Goal: Information Seeking & Learning: Learn about a topic

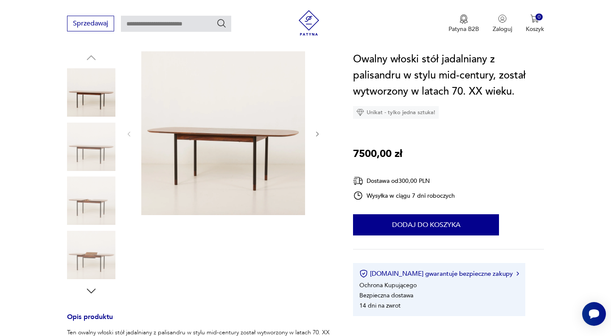
scroll to position [89, 0]
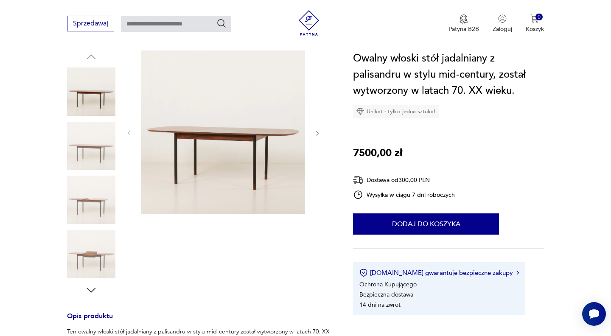
click at [105, 154] on img at bounding box center [91, 146] width 48 height 48
click at [97, 201] on img at bounding box center [91, 200] width 48 height 48
click at [96, 243] on img at bounding box center [91, 254] width 48 height 48
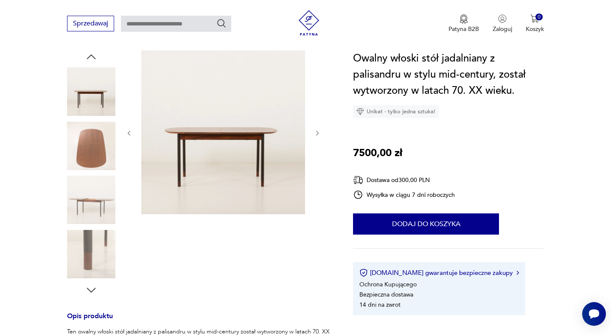
click at [91, 253] on img at bounding box center [91, 254] width 48 height 48
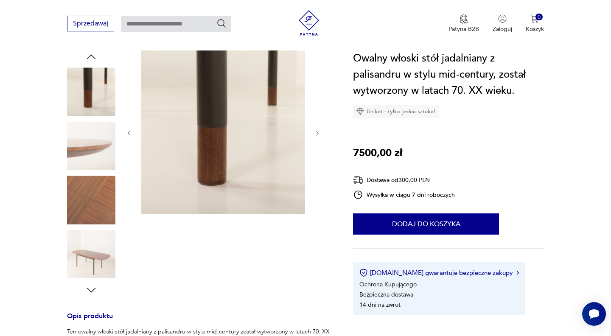
click at [91, 253] on img at bounding box center [91, 254] width 48 height 48
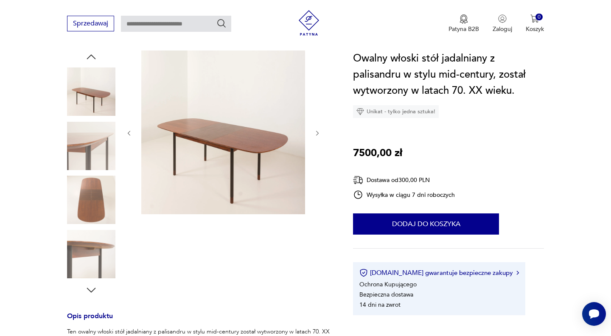
click at [91, 253] on img at bounding box center [91, 254] width 48 height 48
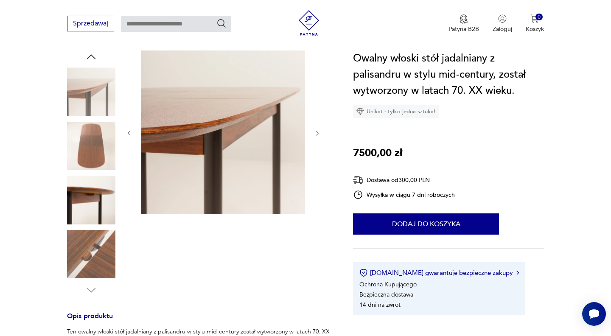
click at [91, 253] on img at bounding box center [91, 254] width 48 height 48
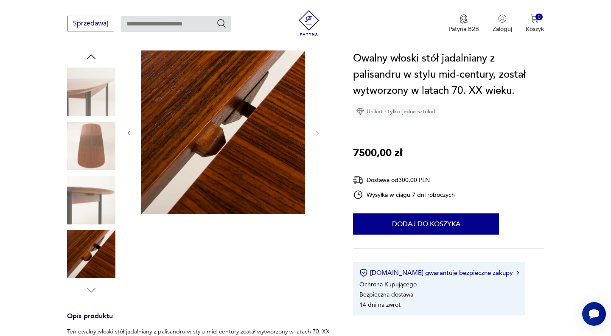
click at [91, 253] on img at bounding box center [91, 254] width 48 height 48
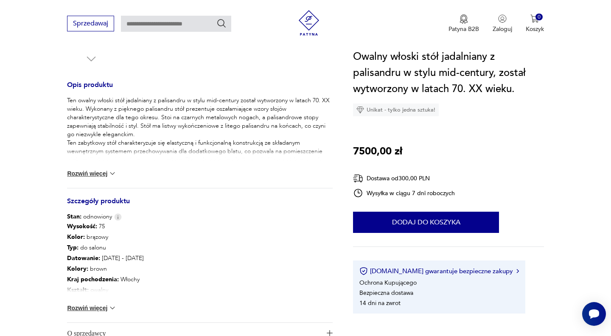
scroll to position [326, 0]
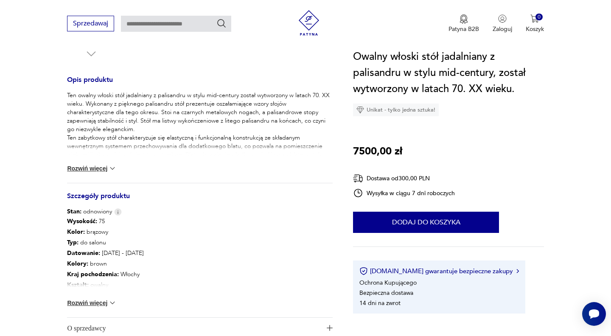
click at [93, 305] on button "Rozwiń więcej" at bounding box center [91, 303] width 49 height 8
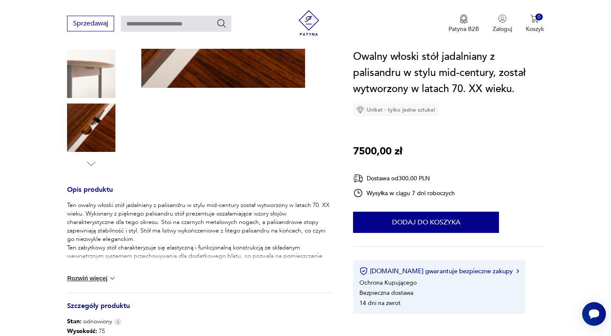
scroll to position [215, 0]
click at [101, 278] on button "Rozwiń więcej" at bounding box center [91, 278] width 49 height 8
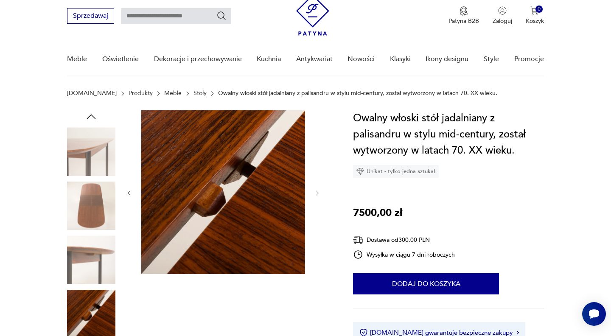
scroll to position [29, 0]
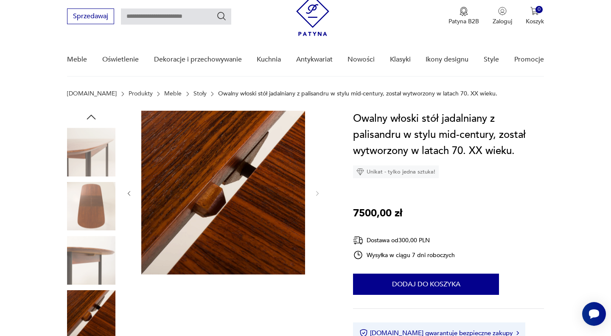
click at [104, 204] on img at bounding box center [91, 206] width 48 height 48
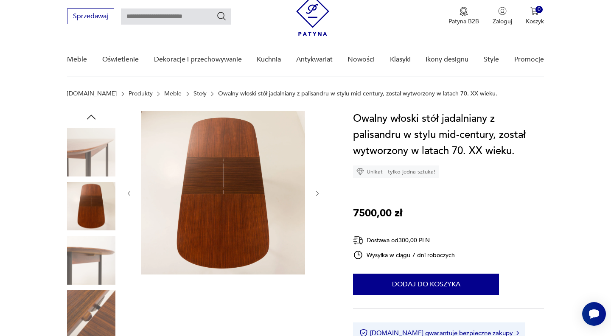
click at [97, 162] on img at bounding box center [91, 152] width 48 height 48
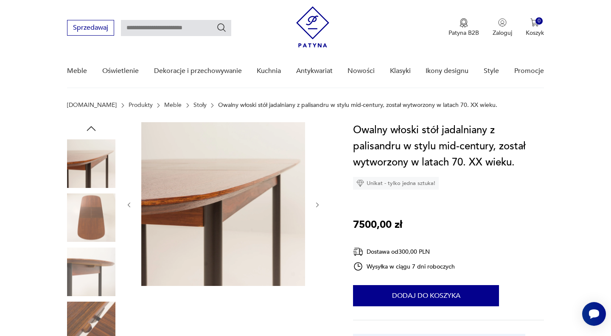
scroll to position [16, 0]
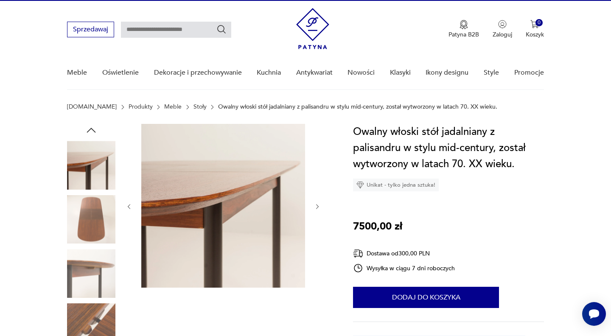
click at [91, 129] on icon "button" at bounding box center [91, 130] width 13 height 13
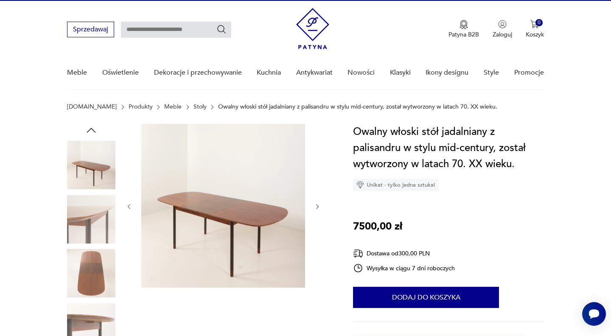
click at [84, 162] on img at bounding box center [91, 165] width 48 height 48
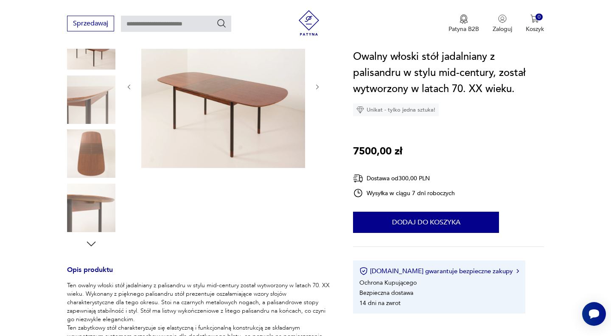
scroll to position [137, 0]
click at [226, 114] on img at bounding box center [223, 85] width 164 height 164
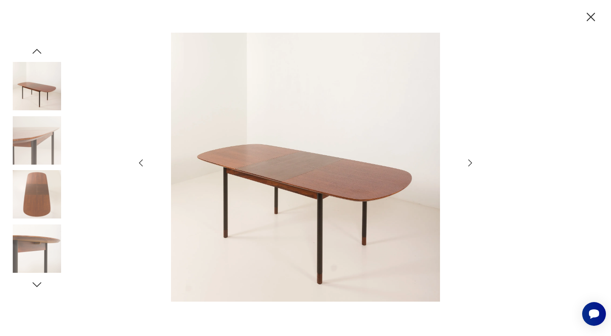
click at [471, 163] on icon "button" at bounding box center [470, 162] width 4 height 7
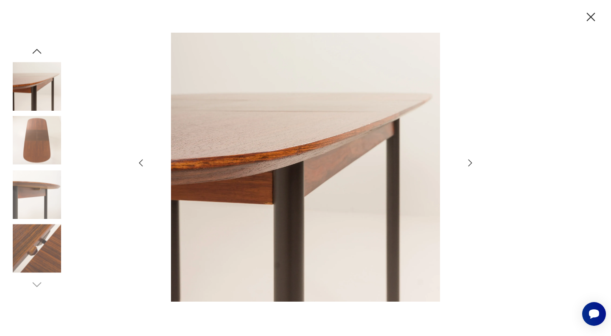
click at [471, 163] on icon "button" at bounding box center [470, 162] width 4 height 7
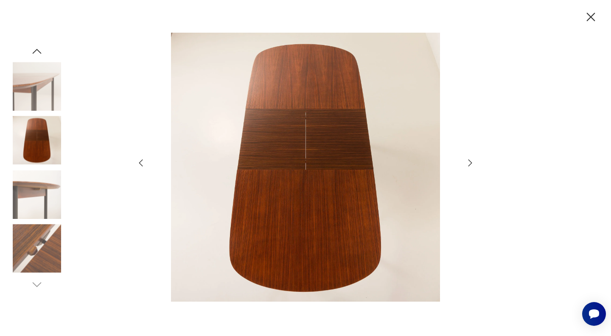
click at [471, 163] on icon "button" at bounding box center [470, 162] width 4 height 7
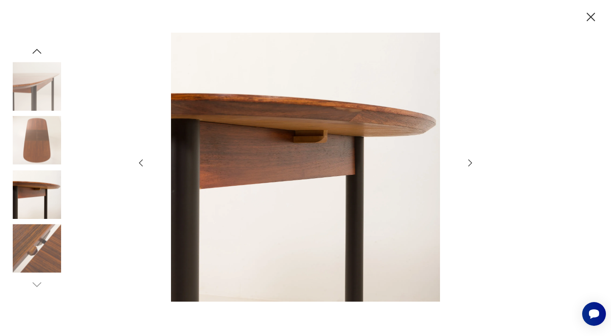
click at [471, 163] on icon "button" at bounding box center [470, 162] width 4 height 7
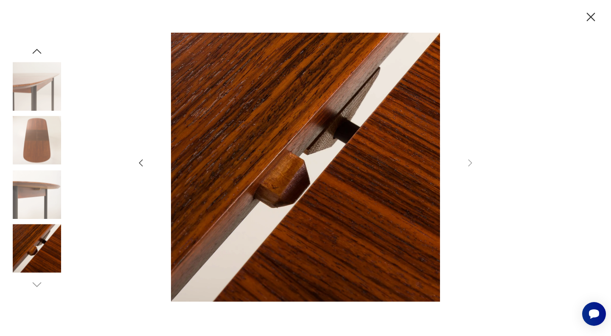
click at [36, 50] on icon "button" at bounding box center [37, 51] width 13 height 13
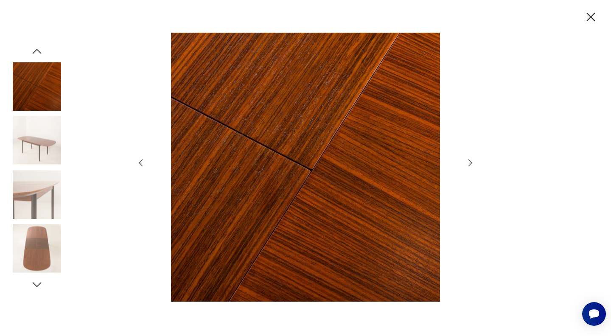
click at [36, 50] on icon "button" at bounding box center [37, 51] width 13 height 13
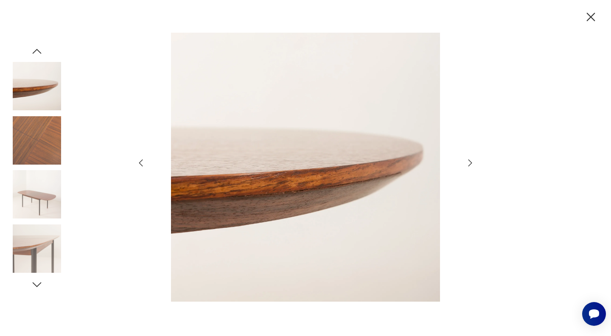
click at [36, 50] on icon "button" at bounding box center [37, 51] width 13 height 13
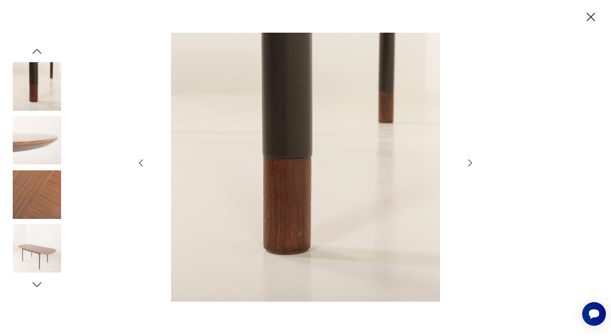
click at [44, 190] on img at bounding box center [37, 194] width 48 height 48
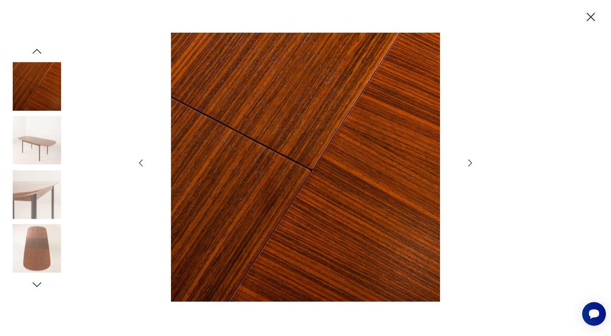
click at [31, 140] on img at bounding box center [37, 140] width 48 height 48
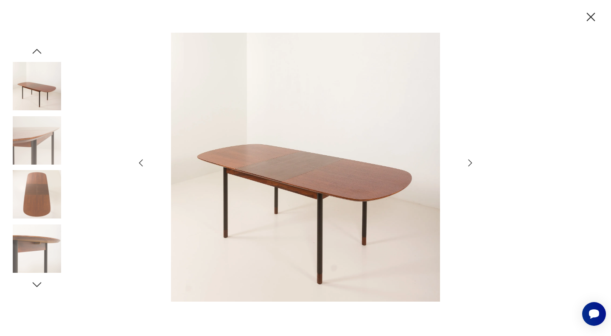
click at [41, 77] on img at bounding box center [37, 86] width 48 height 48
click at [37, 50] on icon "button" at bounding box center [37, 51] width 9 height 5
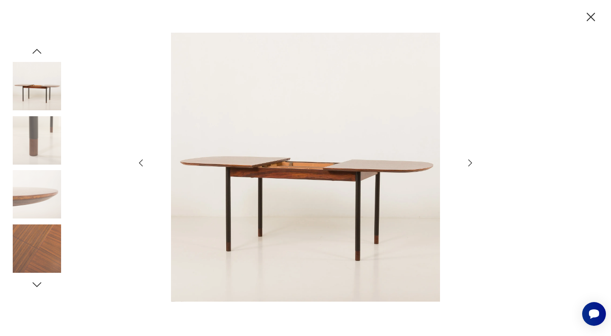
click at [39, 48] on icon "button" at bounding box center [37, 51] width 13 height 13
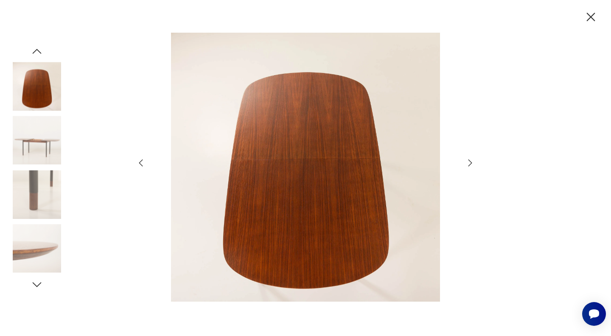
click at [39, 48] on icon "button" at bounding box center [37, 51] width 13 height 13
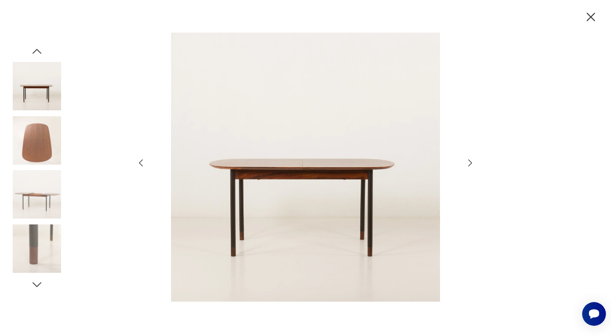
click at [39, 48] on icon "button" at bounding box center [37, 51] width 13 height 13
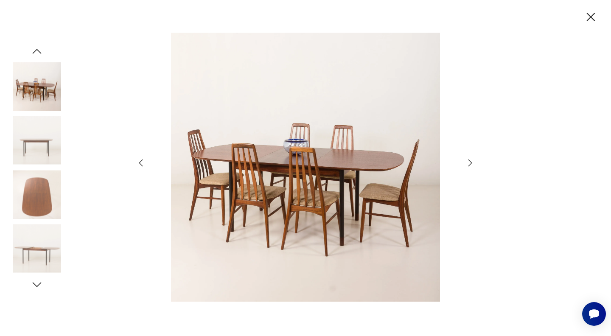
click at [39, 48] on icon "button" at bounding box center [37, 51] width 13 height 13
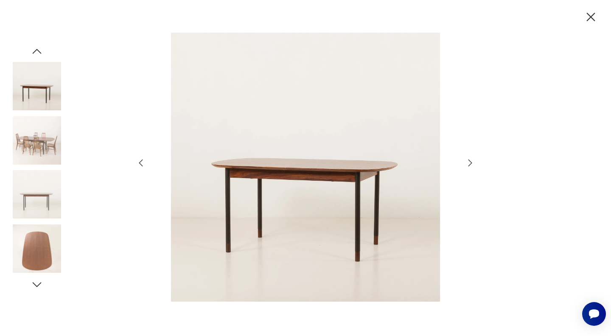
click at [39, 48] on icon "button" at bounding box center [37, 51] width 13 height 13
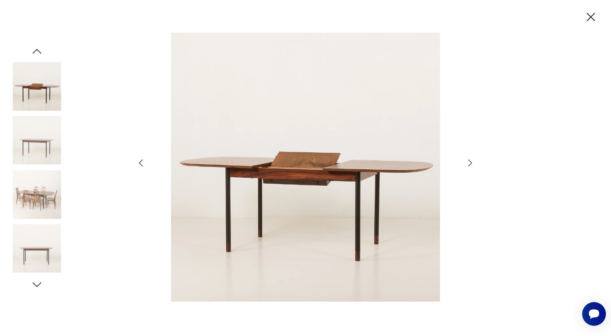
click at [39, 48] on icon "button" at bounding box center [37, 51] width 13 height 13
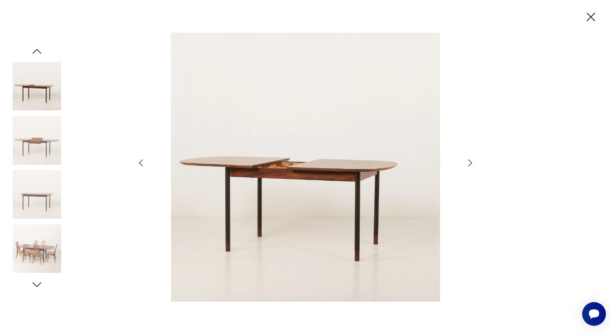
click at [39, 48] on icon "button" at bounding box center [37, 51] width 13 height 13
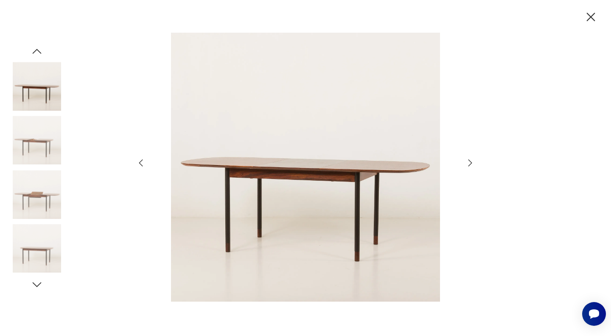
click at [36, 53] on icon "button" at bounding box center [37, 51] width 13 height 13
click at [586, 16] on icon "button" at bounding box center [590, 17] width 15 height 15
